Goal: Information Seeking & Learning: Learn about a topic

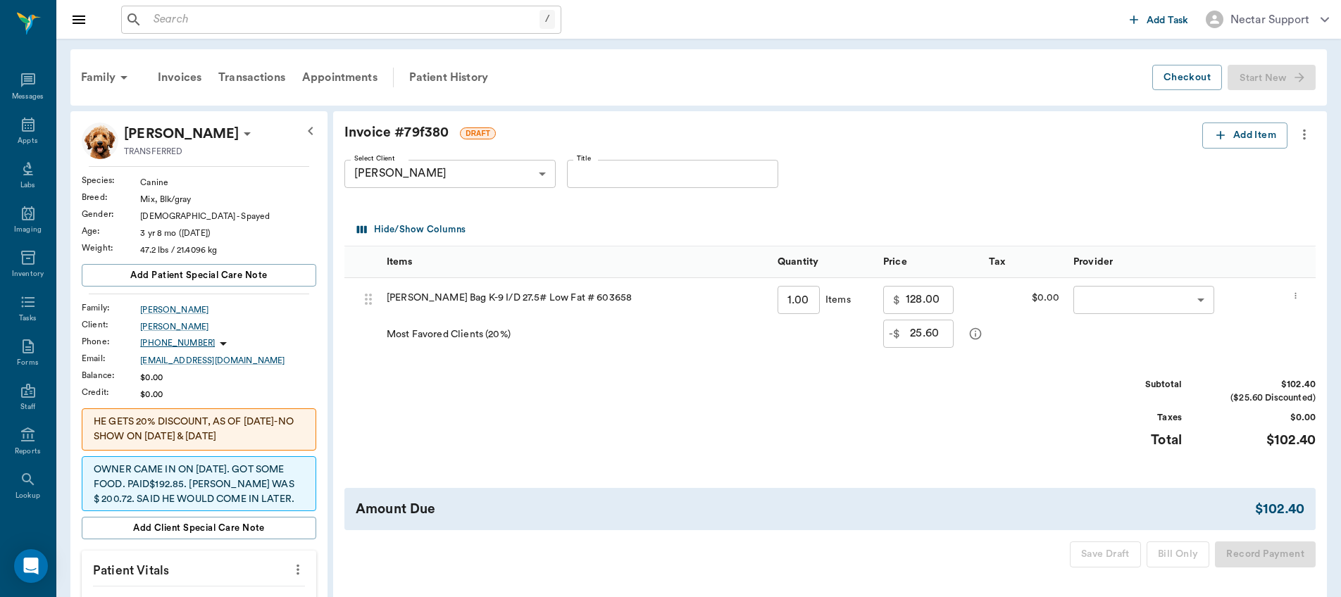
click at [1304, 139] on icon "more" at bounding box center [1304, 134] width 15 height 17
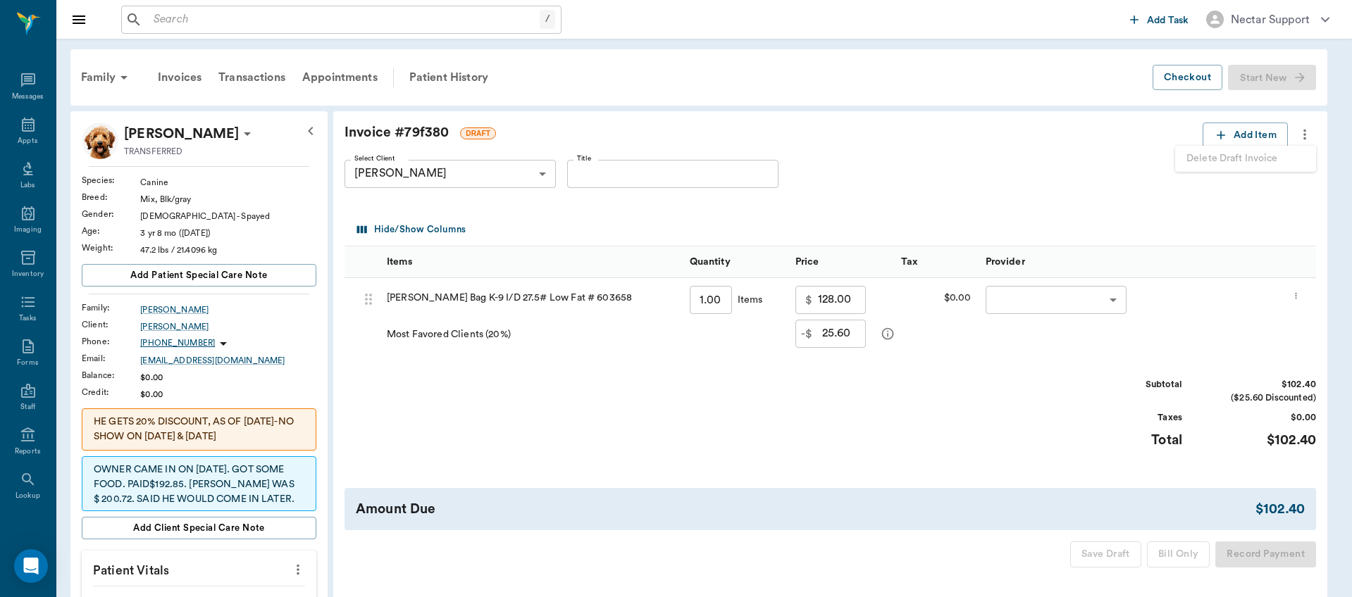
click at [1052, 337] on div at bounding box center [676, 298] width 1352 height 597
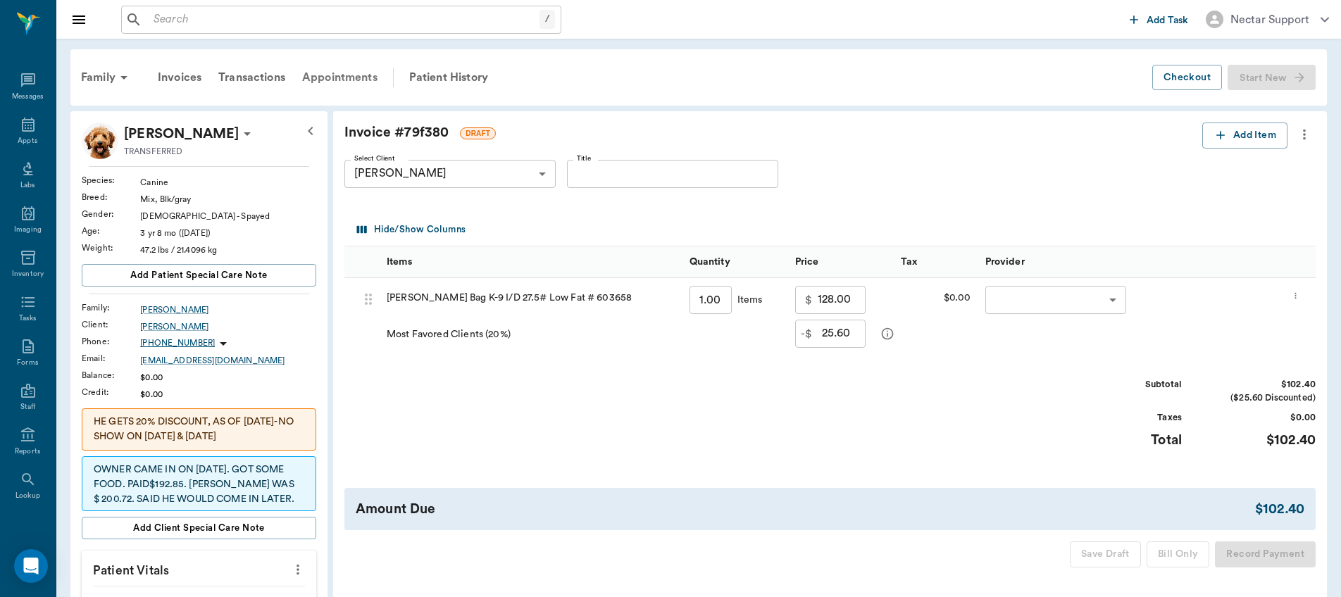
click at [359, 82] on div "Appointments" at bounding box center [340, 78] width 92 height 34
click at [261, 76] on div "Transactions" at bounding box center [252, 78] width 84 height 34
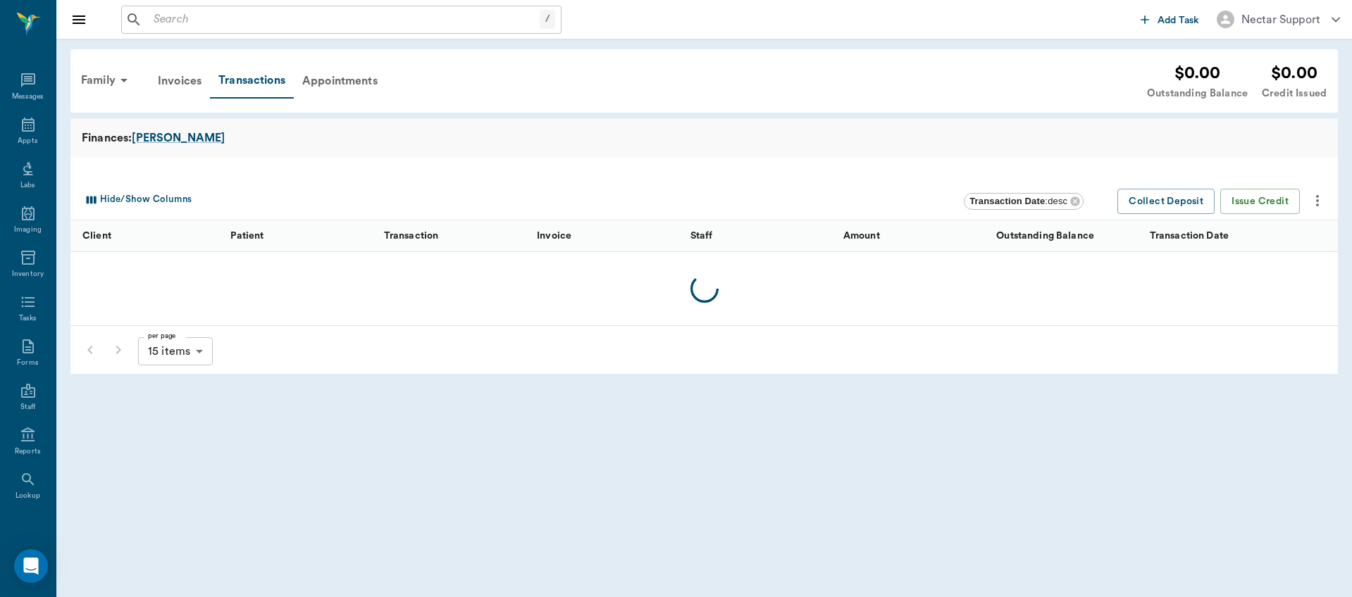
click at [447, 80] on div "Family Invoices Transactions Appointments $0.00 Outstanding Balance $0.00 Credi…" at bounding box center [700, 81] width 1254 height 41
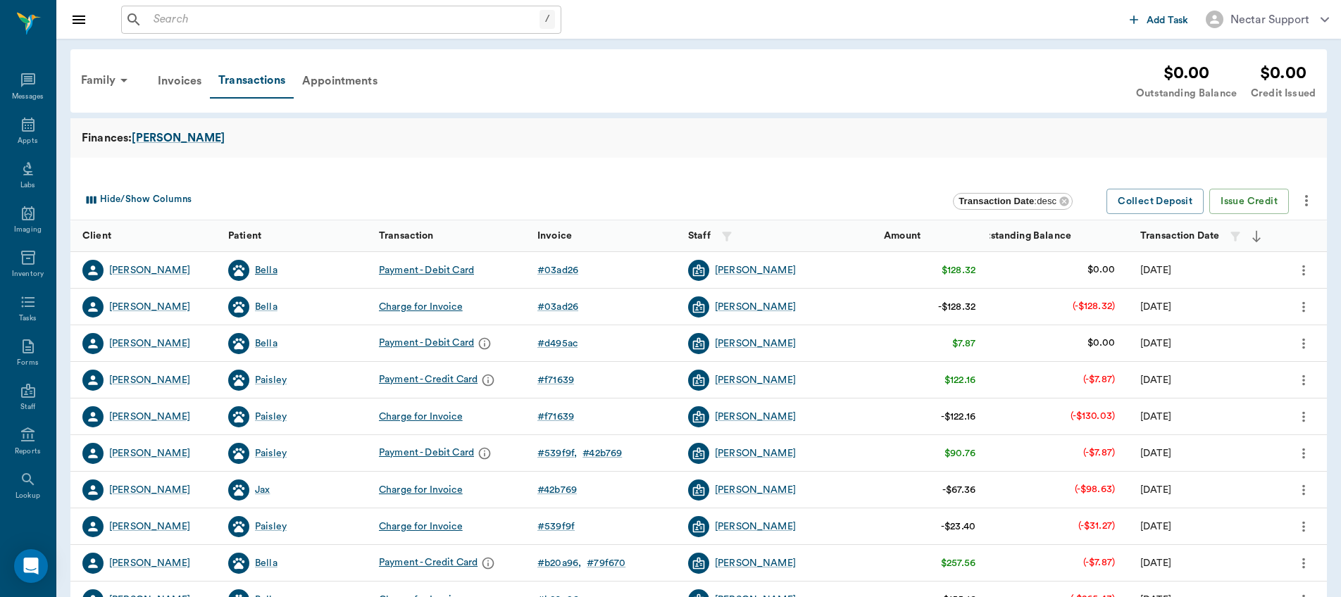
click at [273, 268] on div "Bella" at bounding box center [266, 270] width 23 height 14
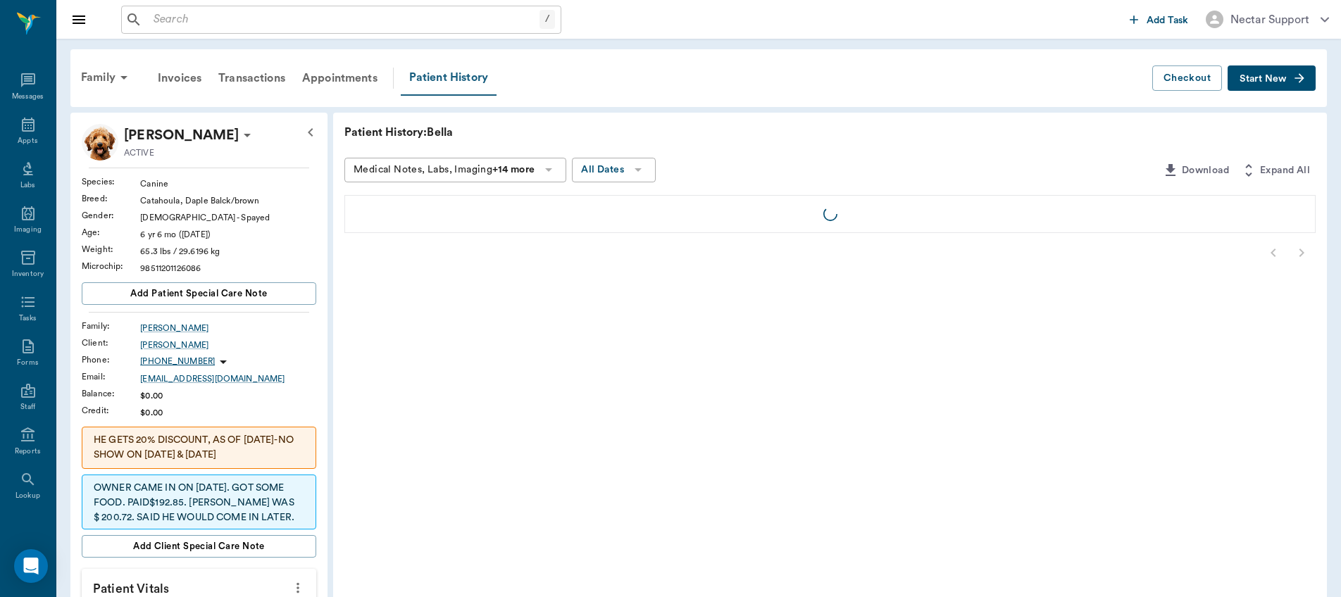
click at [474, 85] on div "Patient History" at bounding box center [449, 78] width 96 height 35
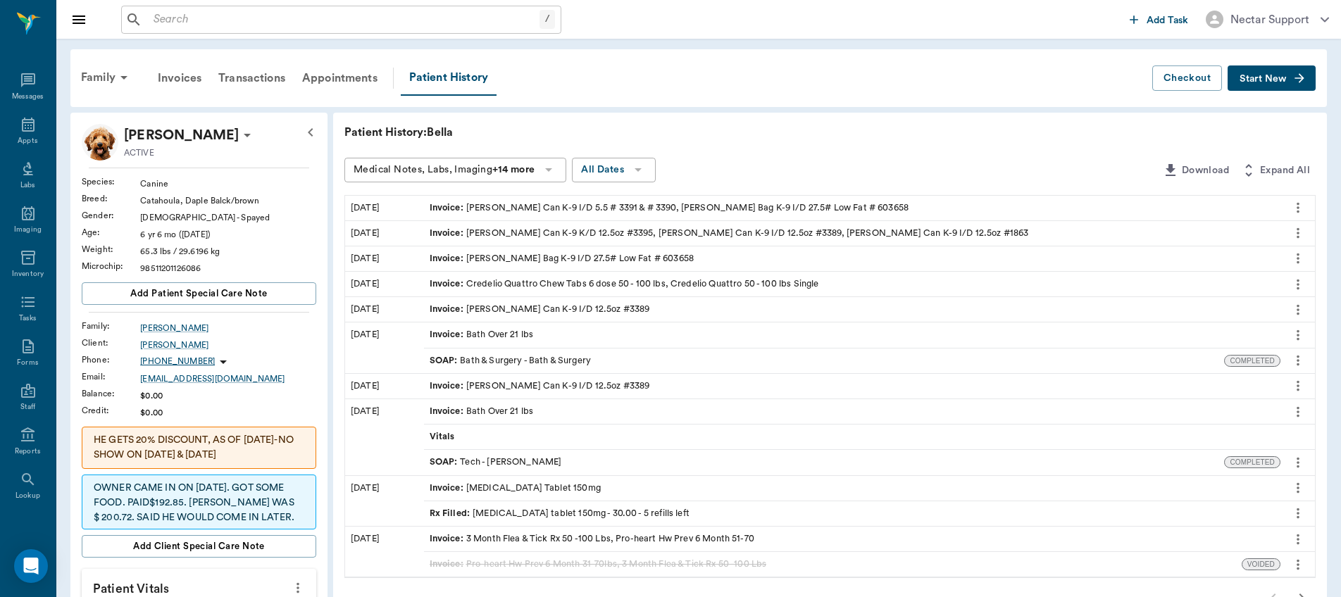
click at [445, 172] on div "Medical Notes, Labs, Imaging +14 more" at bounding box center [444, 170] width 181 height 18
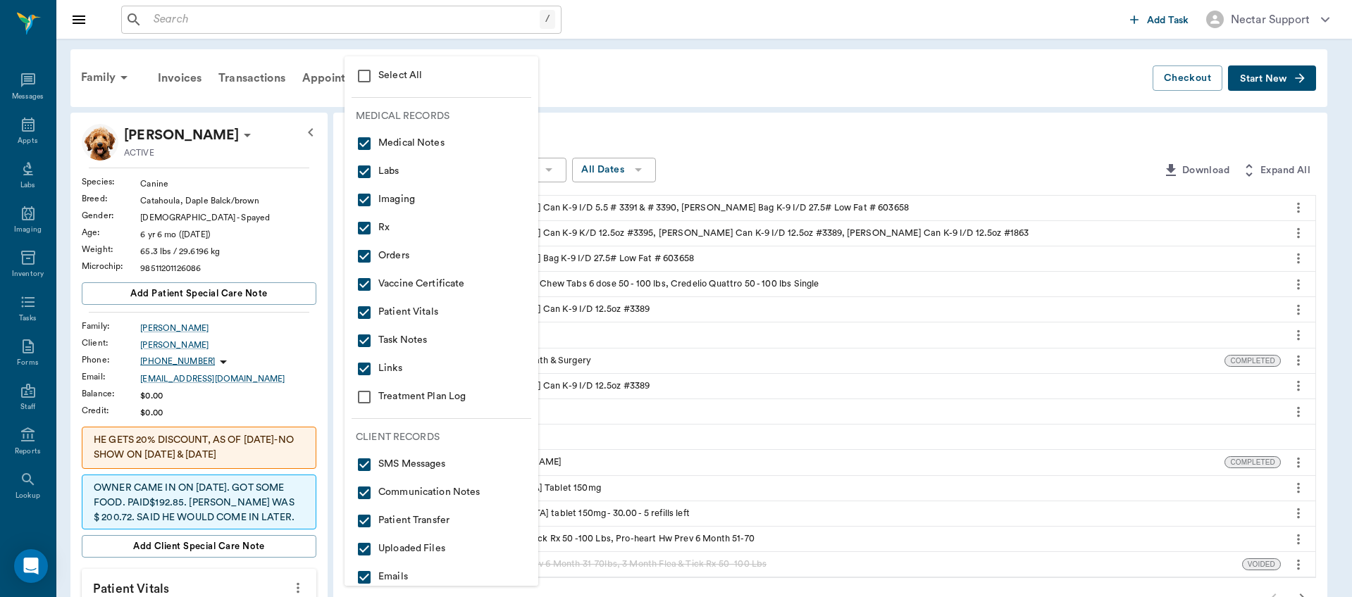
drag, startPoint x: 468, startPoint y: 85, endPoint x: 504, endPoint y: 120, distance: 50.3
click at [468, 85] on li "Select All" at bounding box center [441, 76] width 194 height 28
click at [447, 409] on li "Treatment Plan Log" at bounding box center [441, 397] width 194 height 28
click at [749, 332] on div at bounding box center [676, 298] width 1352 height 597
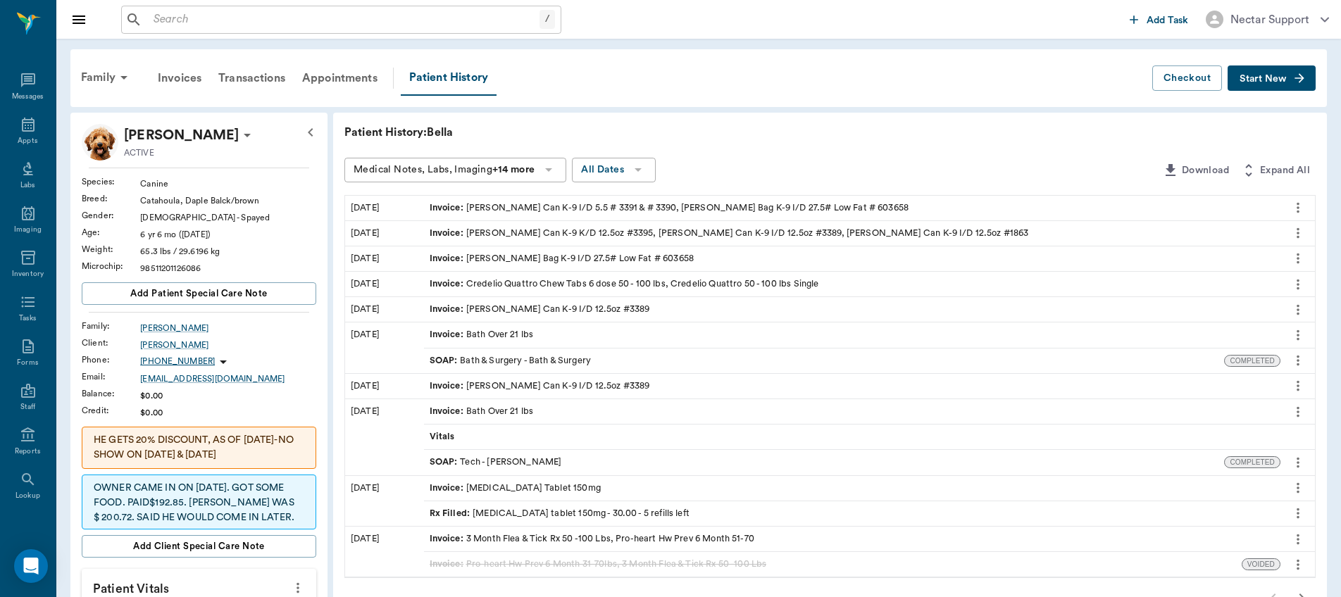
click at [505, 365] on div "SOAP : Bath & Surgery - Bath & Surgery" at bounding box center [510, 360] width 161 height 13
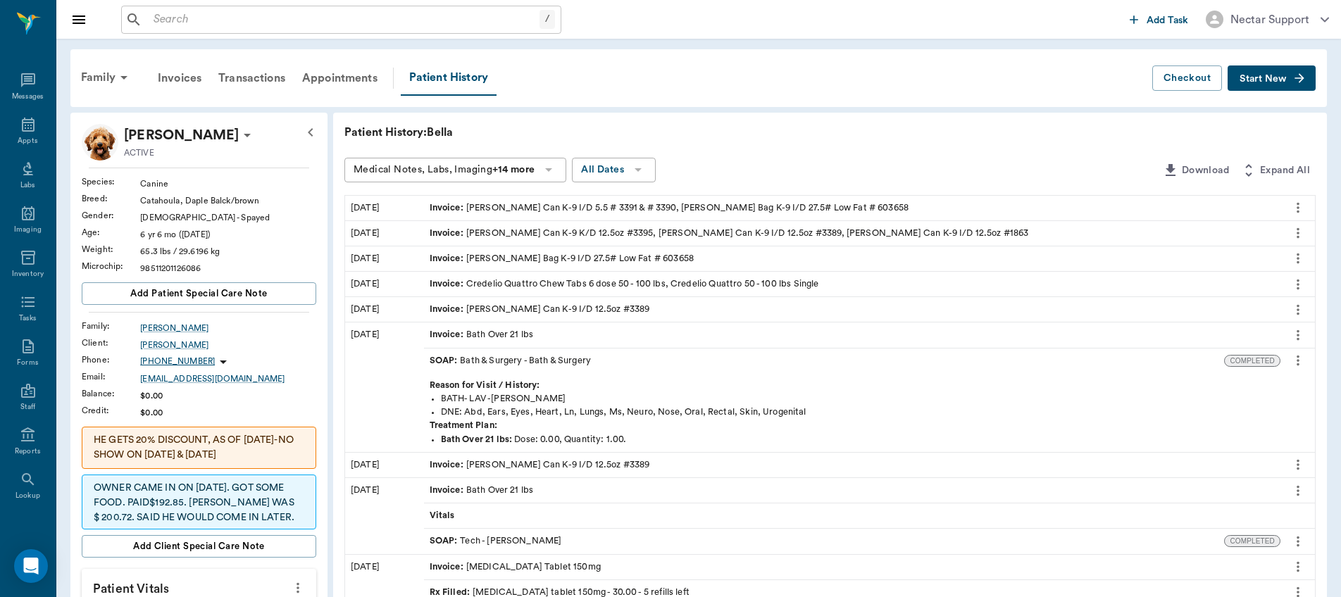
click at [1304, 363] on icon "more" at bounding box center [1297, 360] width 15 height 17
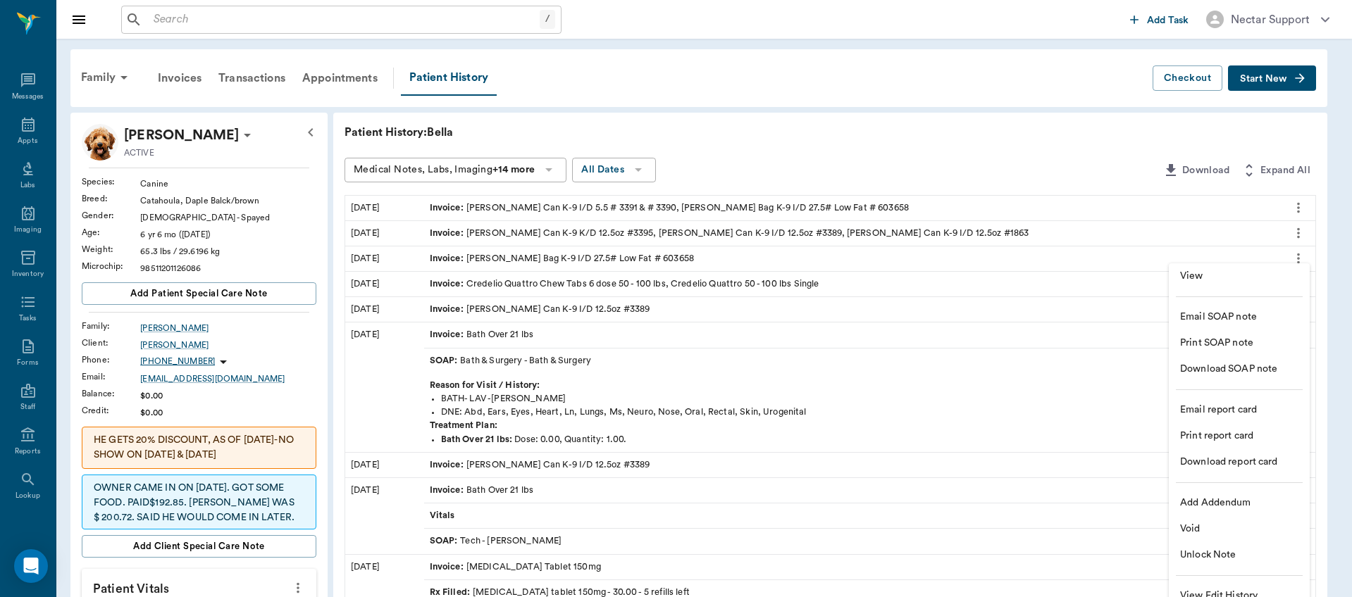
click at [1225, 273] on span "View" at bounding box center [1239, 276] width 118 height 15
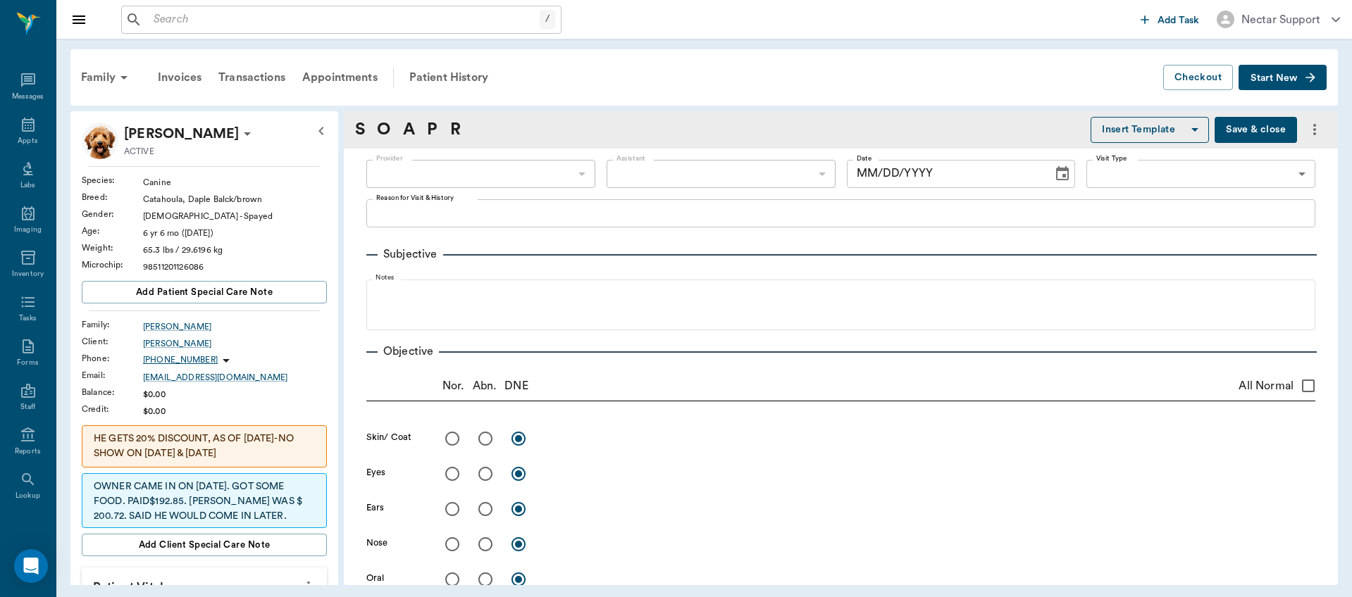
type input "63ec2f075fda476ae8351a4a"
type input "67479aab0de4f58b269e34fc"
type textarea "BATH- LAV -[PERSON_NAME]"
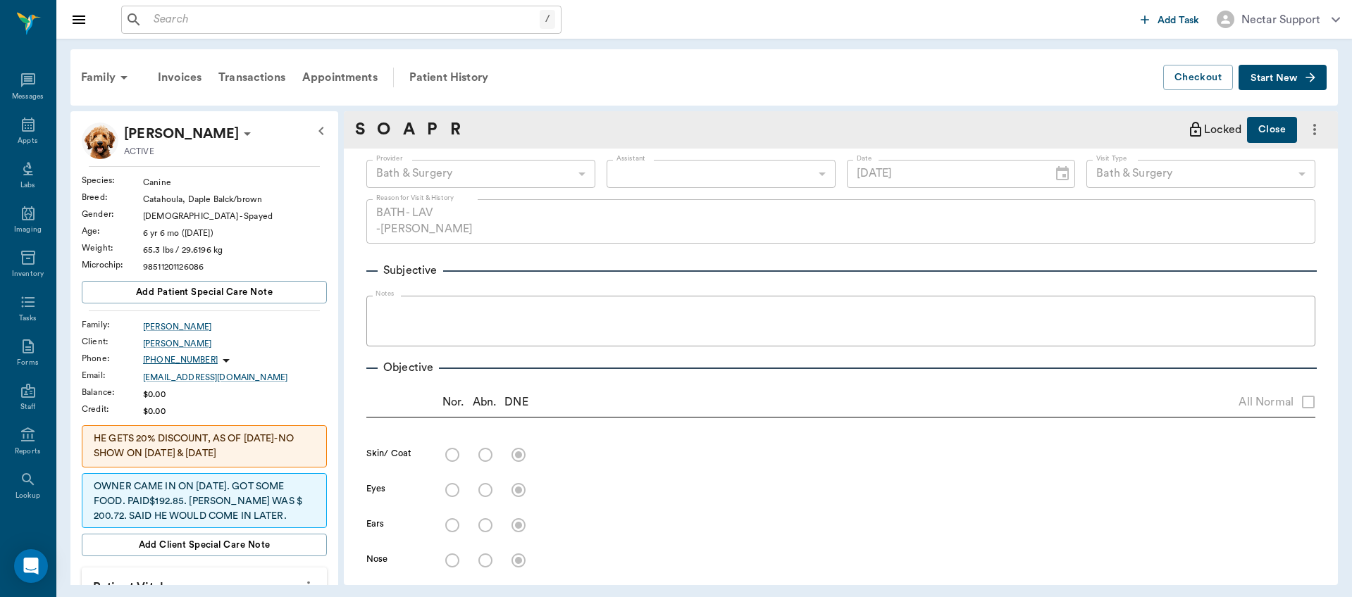
type input "[DATE]"
